Goal: Understand process/instructions

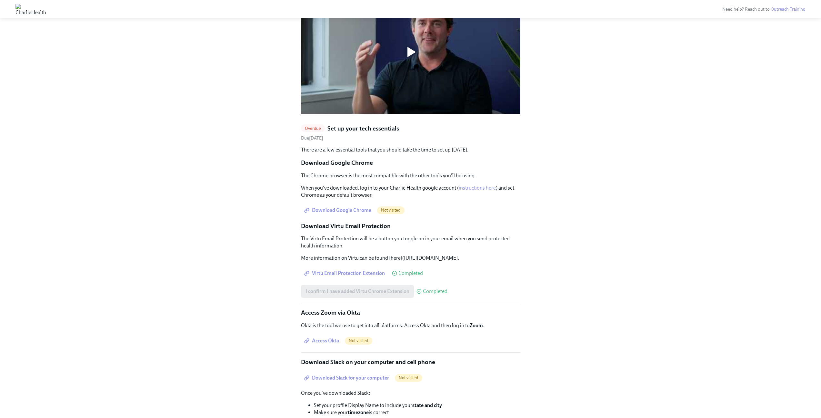
scroll to position [597, 0]
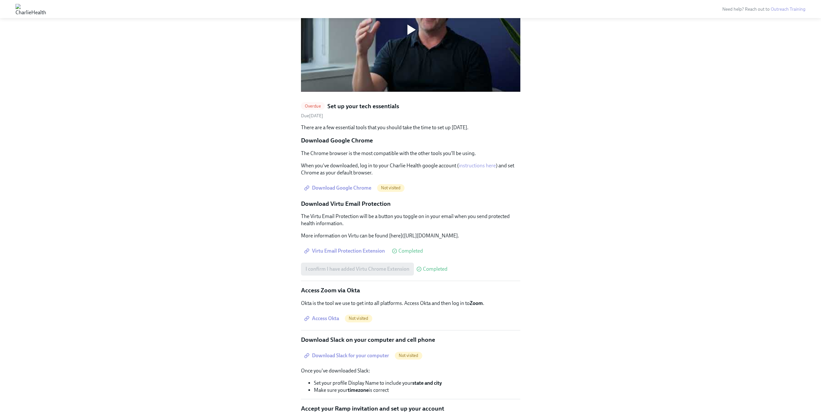
click at [436, 181] on div "Download Google Chrome Not visited" at bounding box center [410, 187] width 219 height 13
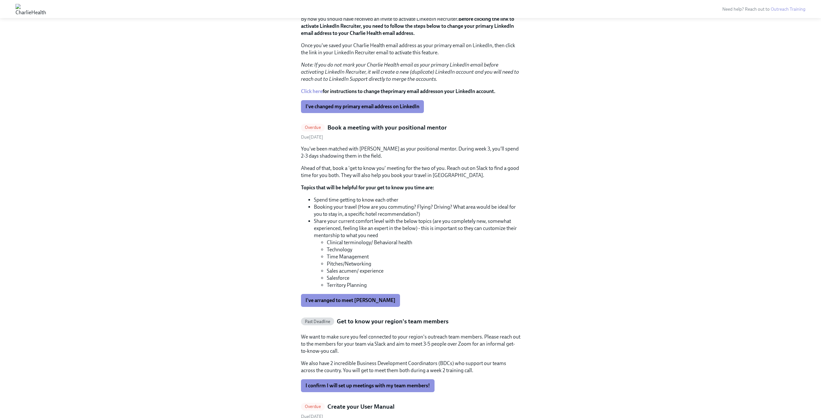
scroll to position [1478, 0]
click at [370, 293] on button "I've arranged to meet [PERSON_NAME]" at bounding box center [350, 299] width 99 height 13
click at [392, 382] on span "I confirm I will set up meetings with my team members!" at bounding box center [368, 385] width 125 height 6
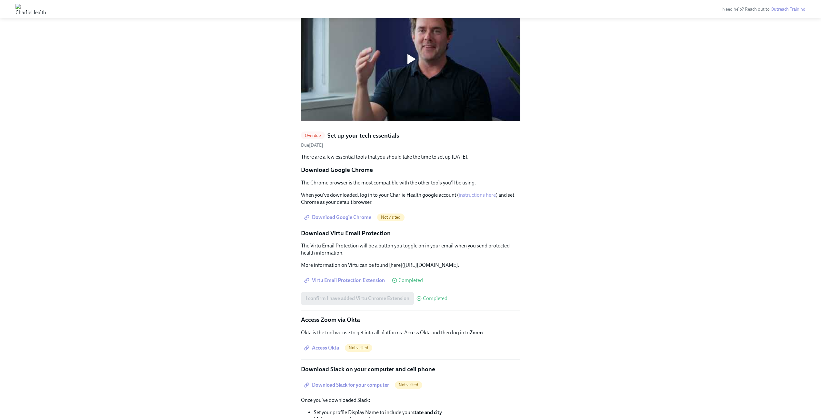
scroll to position [566, 0]
click at [366, 215] on span "Download Google Chrome" at bounding box center [339, 218] width 66 height 6
drag, startPoint x: 749, startPoint y: 96, endPoint x: 721, endPoint y: 109, distance: 30.3
click at [394, 216] on span "Not visited" at bounding box center [390, 218] width 27 height 5
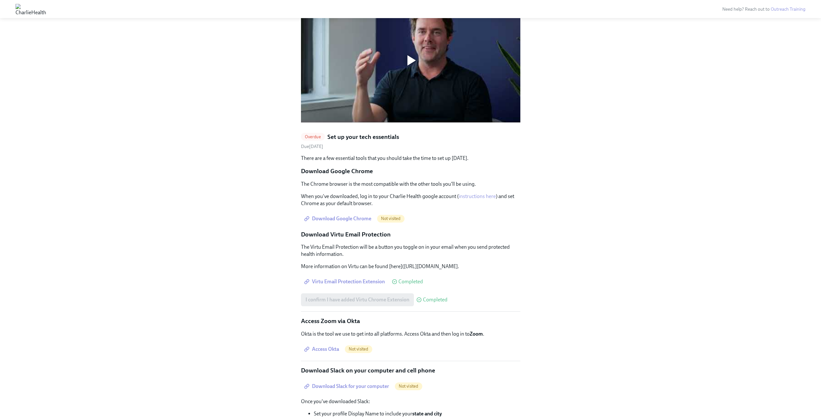
click at [335, 133] on h5 "Set up your tech essentials" at bounding box center [364, 137] width 72 height 8
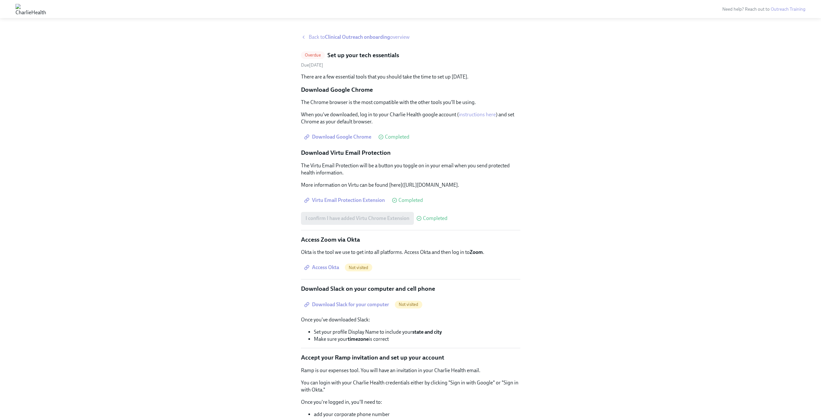
scroll to position [97, 0]
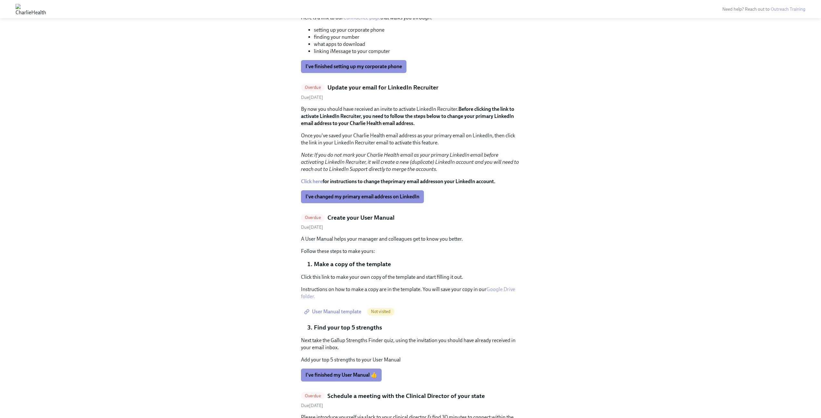
scroll to position [1353, 0]
